Goal: Information Seeking & Learning: Learn about a topic

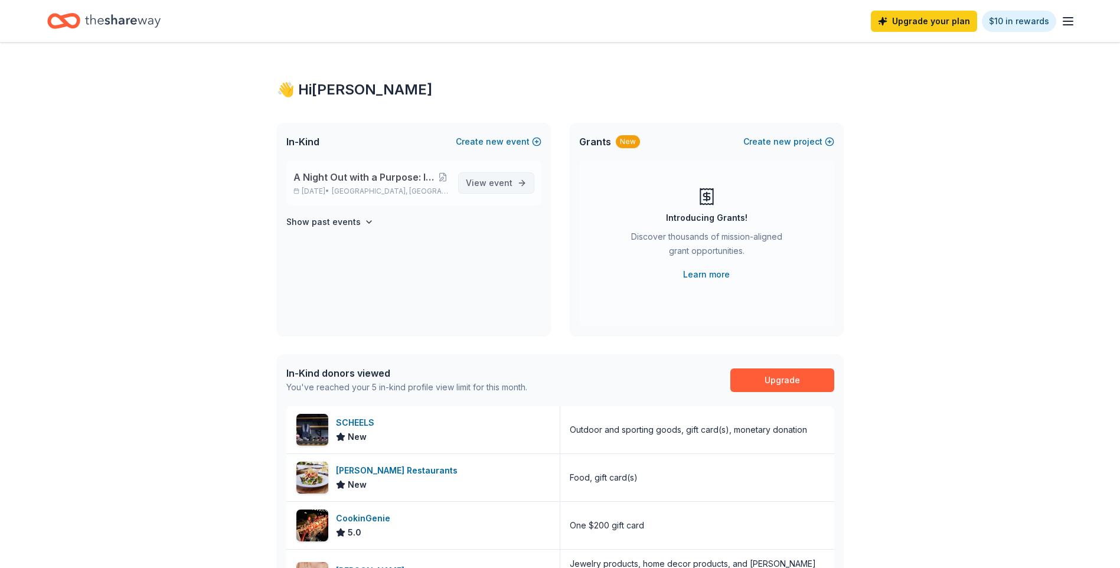
click at [507, 179] on span "event" at bounding box center [501, 183] width 24 height 10
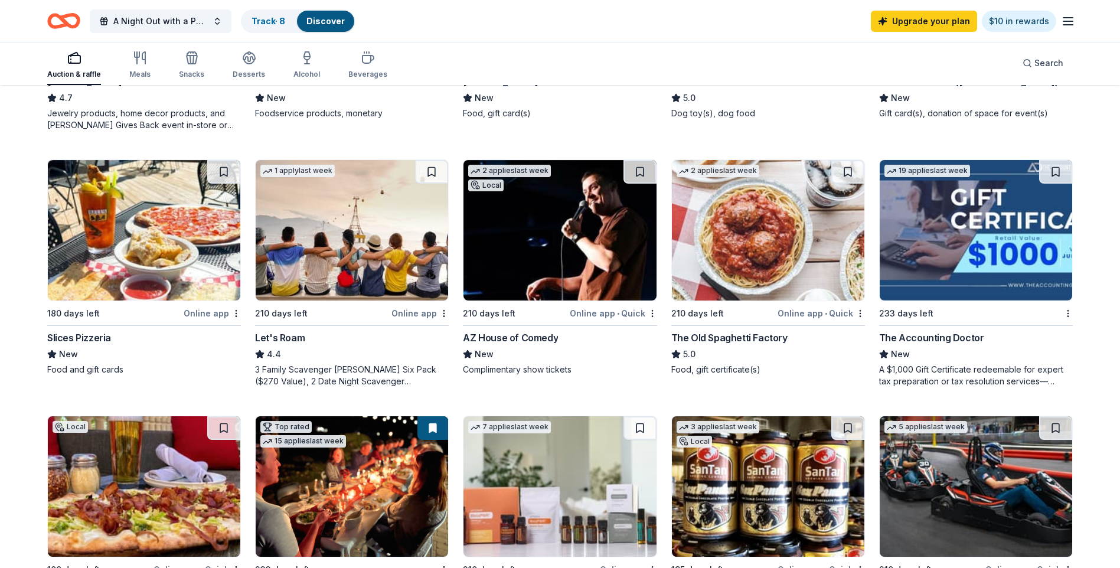
scroll to position [591, 0]
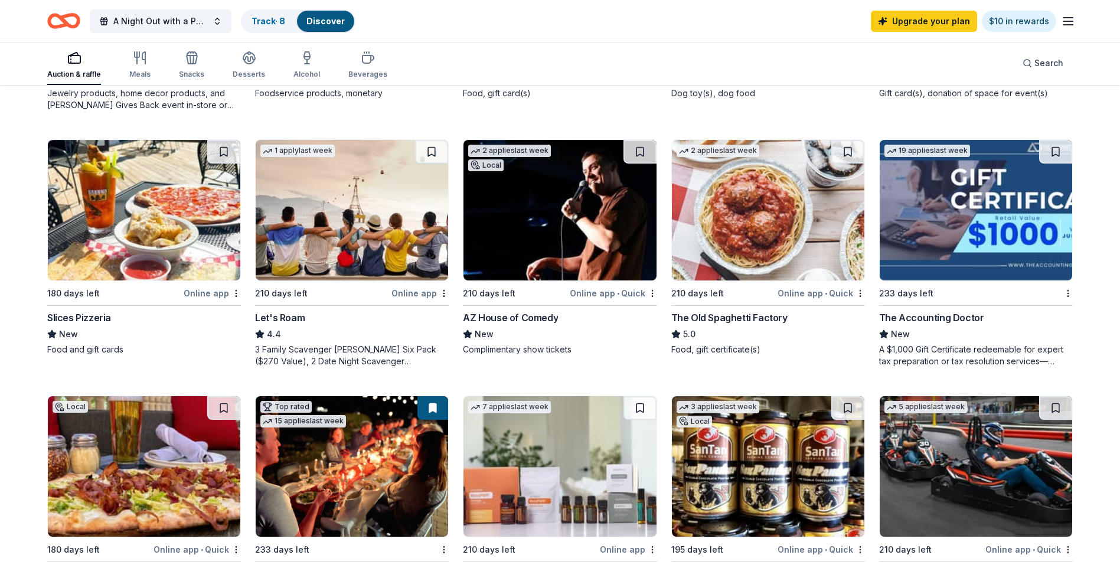
click at [520, 239] on img at bounding box center [560, 210] width 193 height 141
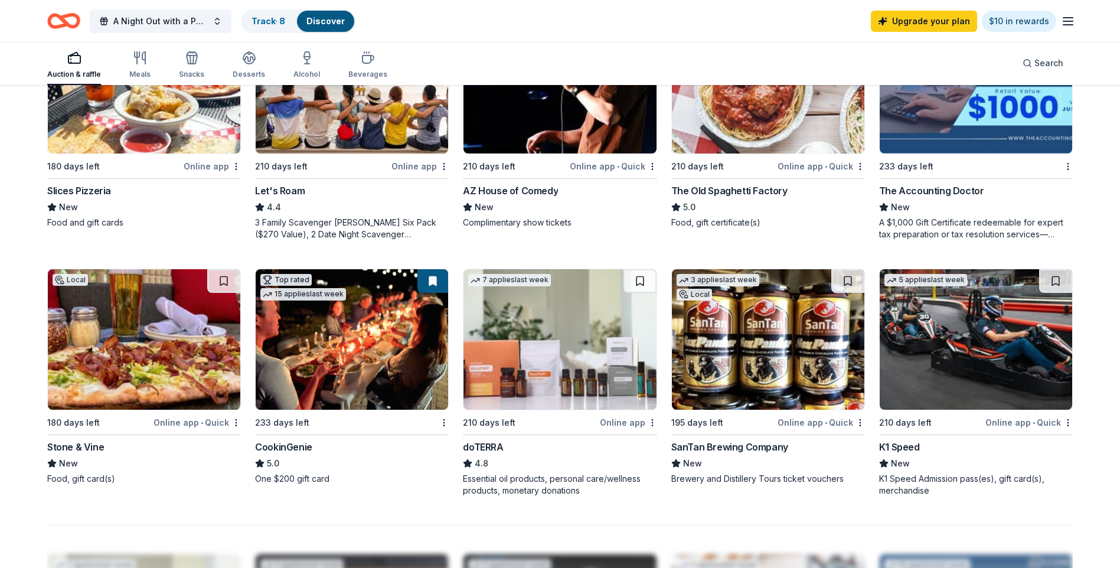
scroll to position [650, 0]
